Goal: Task Accomplishment & Management: Manage account settings

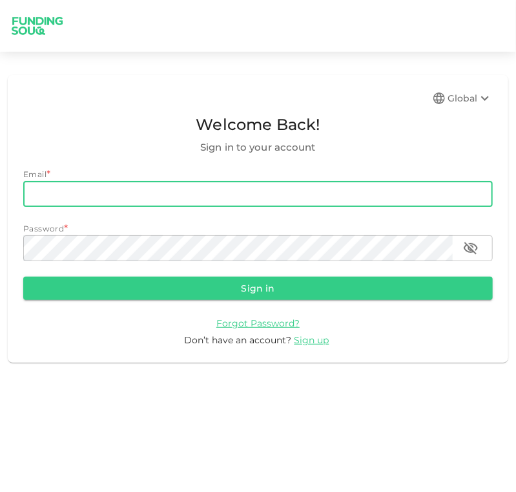
click at [315, 195] on input "email" at bounding box center [258, 194] width 470 height 26
type input "[EMAIL_ADDRESS][DOMAIN_NAME]"
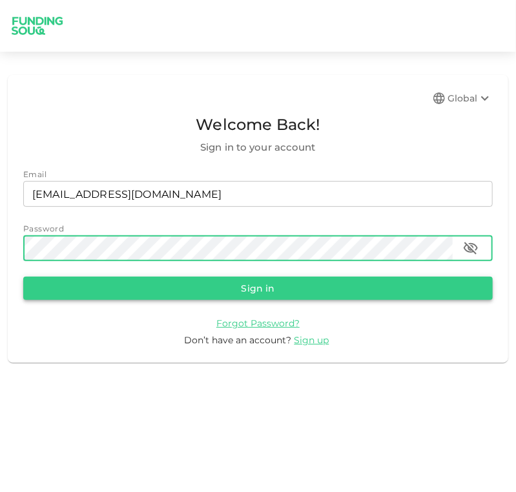
click at [282, 290] on button "Sign in" at bounding box center [258, 288] width 470 height 23
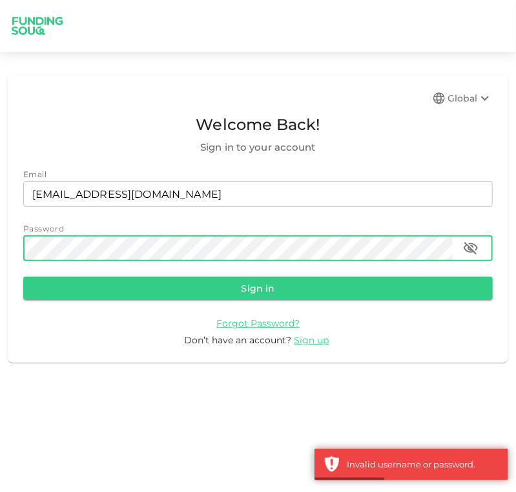
click at [1, 241] on div "Global Welcome Back! Sign in to your account Email email [EMAIL_ADDRESS][DOMAIN…" at bounding box center [258, 218] width 516 height 303
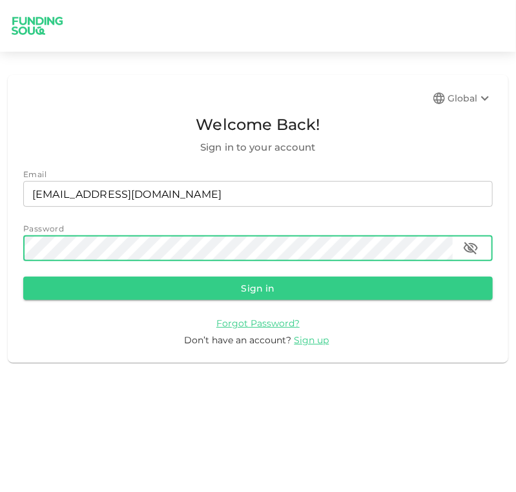
click at [23, 277] on button "Sign in" at bounding box center [258, 288] width 470 height 23
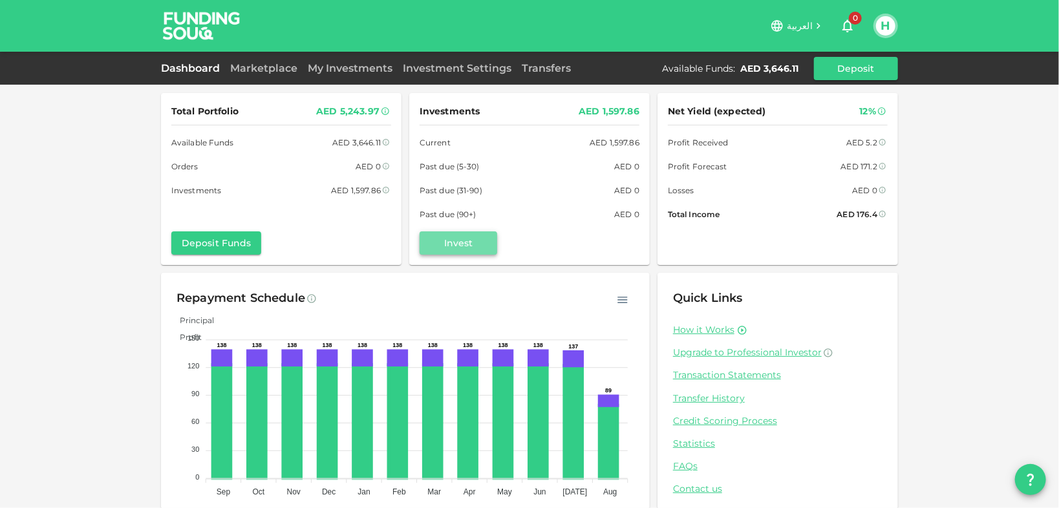
click at [476, 242] on button "Invest" at bounding box center [458, 242] width 78 height 23
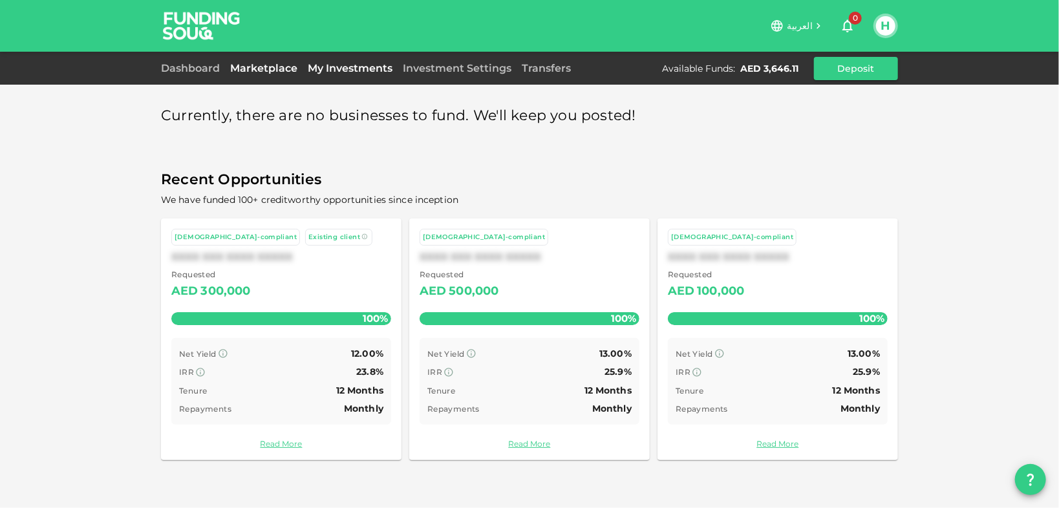
click at [343, 69] on link "My Investments" at bounding box center [349, 68] width 95 height 12
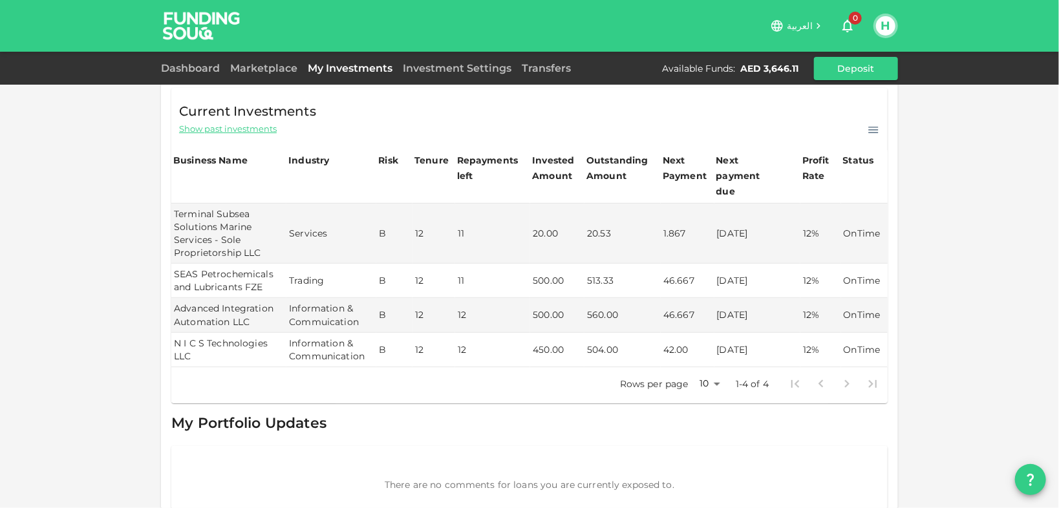
scroll to position [97, 0]
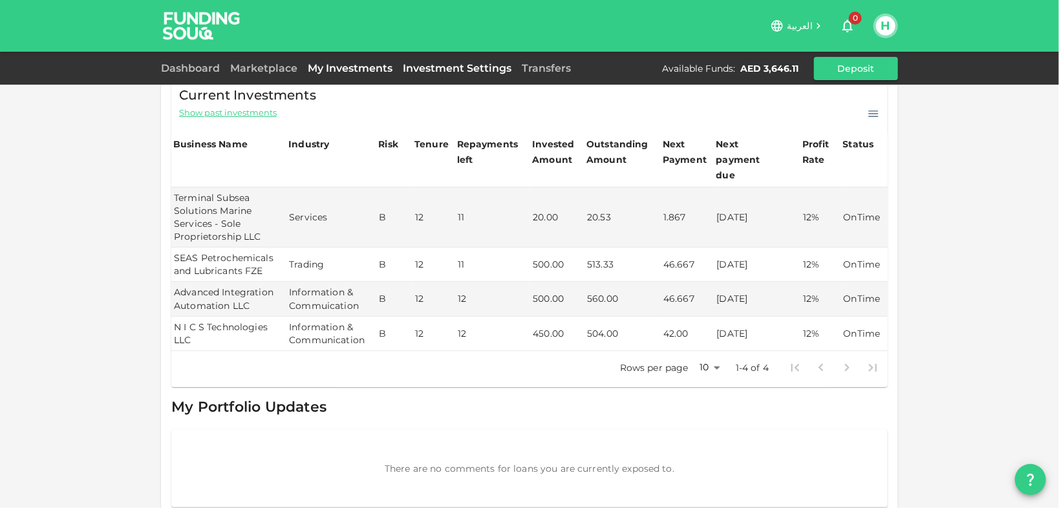
click at [458, 70] on link "Investment Settings" at bounding box center [457, 68] width 119 height 12
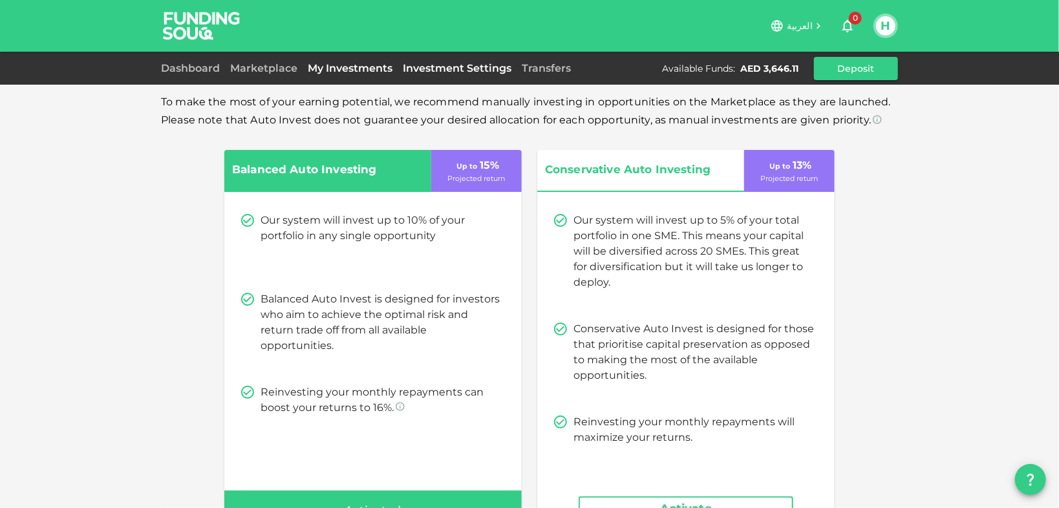
click at [368, 72] on link "My Investments" at bounding box center [349, 68] width 95 height 12
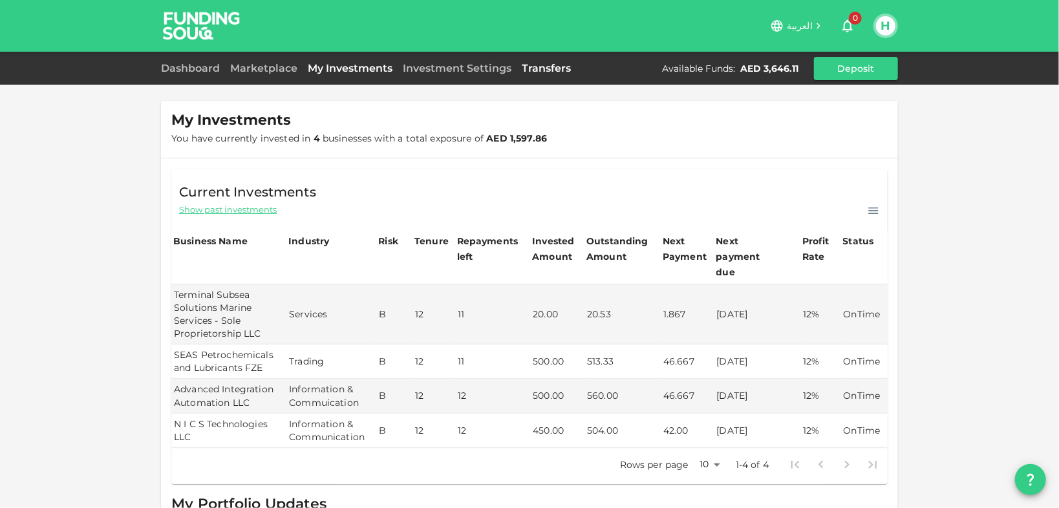
click at [516, 70] on link "Transfers" at bounding box center [545, 68] width 59 height 12
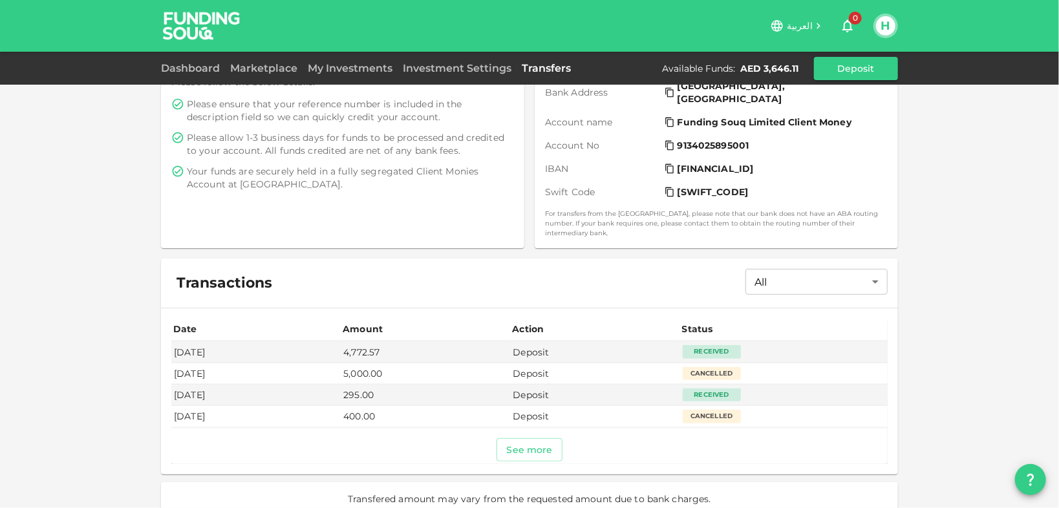
scroll to position [260, 0]
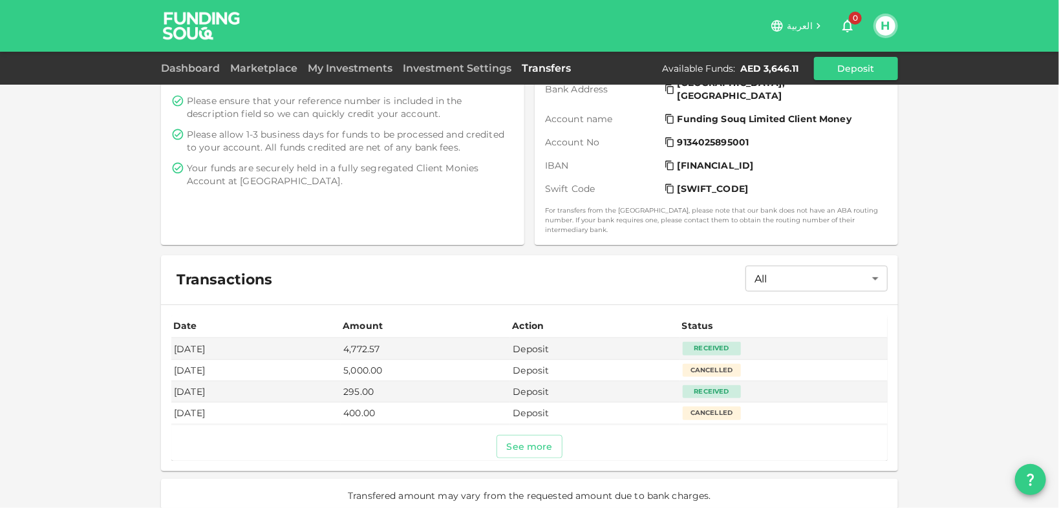
drag, startPoint x: 358, startPoint y: 67, endPoint x: 357, endPoint y: 85, distance: 18.8
click at [358, 67] on link "My Investments" at bounding box center [349, 68] width 95 height 12
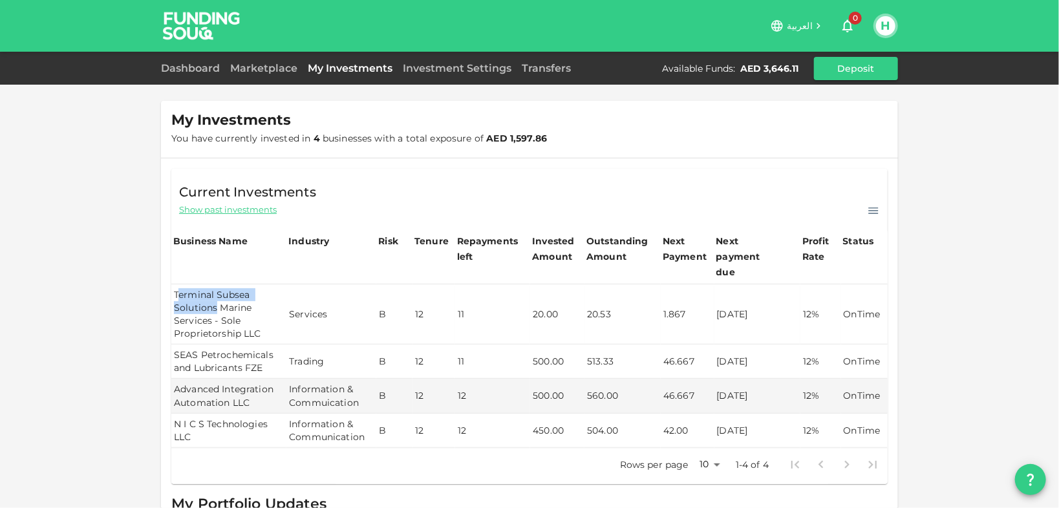
drag, startPoint x: 173, startPoint y: 278, endPoint x: 212, endPoint y: 294, distance: 42.6
click at [212, 294] on td "Terminal Subsea Solutions Marine Services - Sole Proprietorship LLC" at bounding box center [228, 314] width 115 height 60
drag, startPoint x: 169, startPoint y: 278, endPoint x: 255, endPoint y: 318, distance: 94.3
click at [255, 318] on td "Terminal Subsea Solutions Marine Services - Sole Proprietorship LLC" at bounding box center [228, 314] width 115 height 60
copy td "Terminal Subsea Solutions Marine Services - Sole Proprietorship LLC"
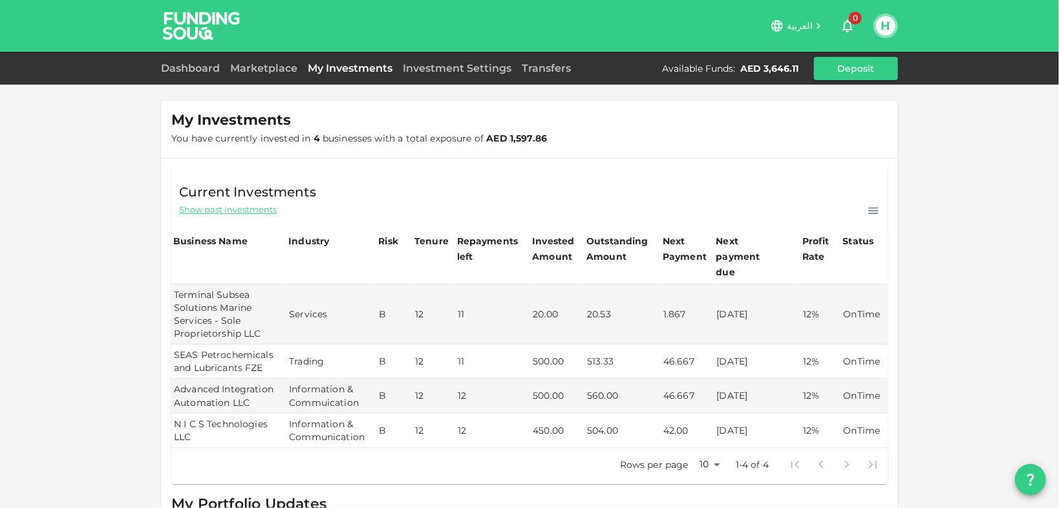
click at [240, 350] on td "SEAS Petrochemicals and Lubricants FZE" at bounding box center [228, 362] width 115 height 34
drag, startPoint x: 170, startPoint y: 337, endPoint x: 263, endPoint y: 352, distance: 94.3
click at [263, 352] on td "SEAS Petrochemicals and Lubricants FZE" at bounding box center [228, 362] width 115 height 34
copy td "SEAS Petrochemicals and Lubricants FZE"
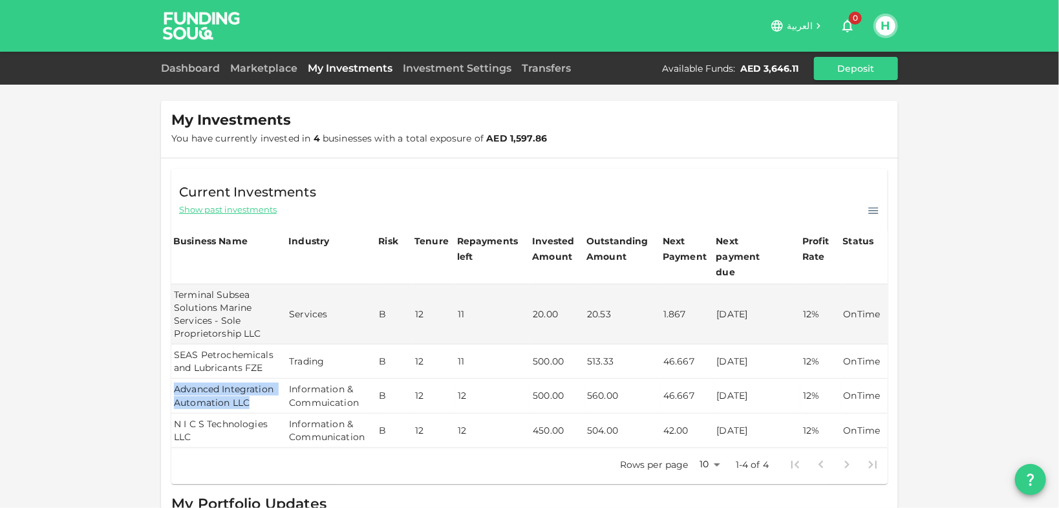
drag, startPoint x: 171, startPoint y: 372, endPoint x: 247, endPoint y: 393, distance: 78.6
click at [247, 393] on td "Advanced Integration Automation LLC" at bounding box center [228, 396] width 115 height 34
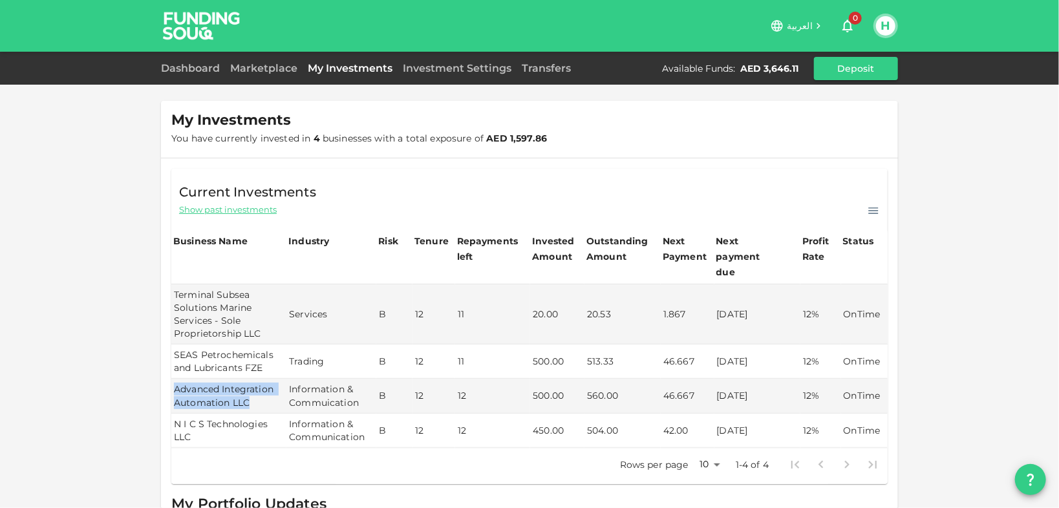
copy td "Advanced Integration Automation LLC"
click at [209, 414] on td "N I C S Technologies LLC" at bounding box center [228, 431] width 115 height 34
drag, startPoint x: 171, startPoint y: 403, endPoint x: 187, endPoint y: 419, distance: 22.9
click at [187, 419] on td "N I C S Technologies LLC" at bounding box center [228, 431] width 115 height 34
copy td "N I C S Technologies LLC"
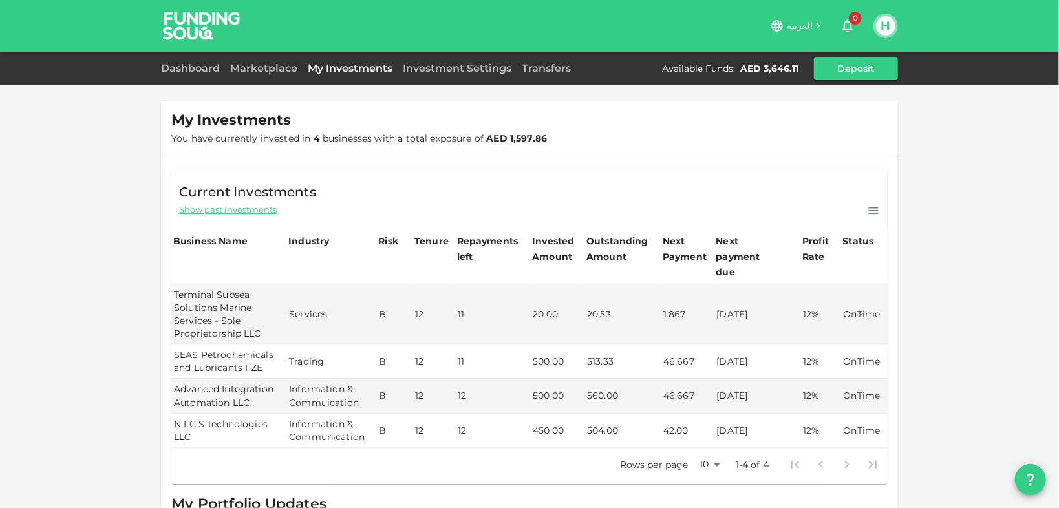
click at [272, 209] on span "Show past investments" at bounding box center [228, 210] width 98 height 12
